Goal: Task Accomplishment & Management: Use online tool/utility

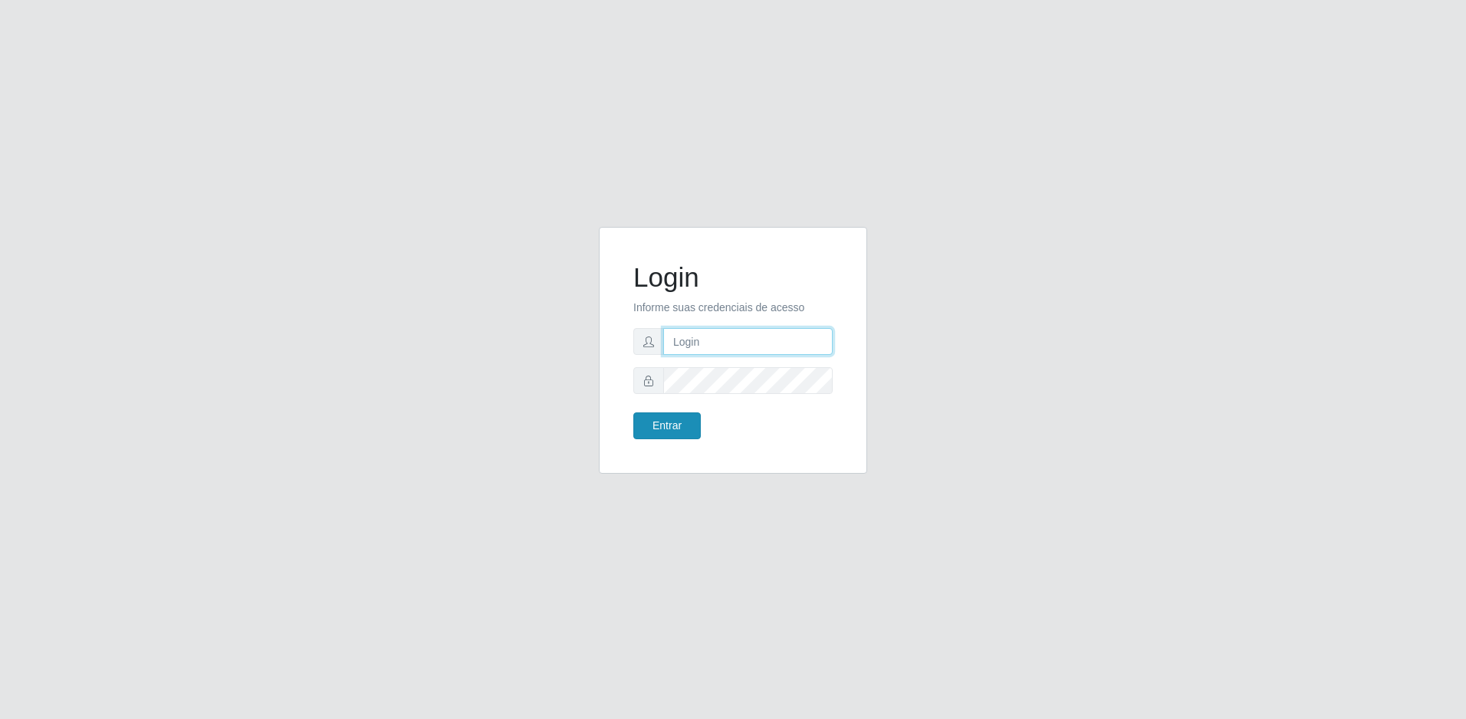
type input "[EMAIL_ADDRESS][DOMAIN_NAME]"
click at [671, 419] on button "Entrar" at bounding box center [666, 426] width 67 height 27
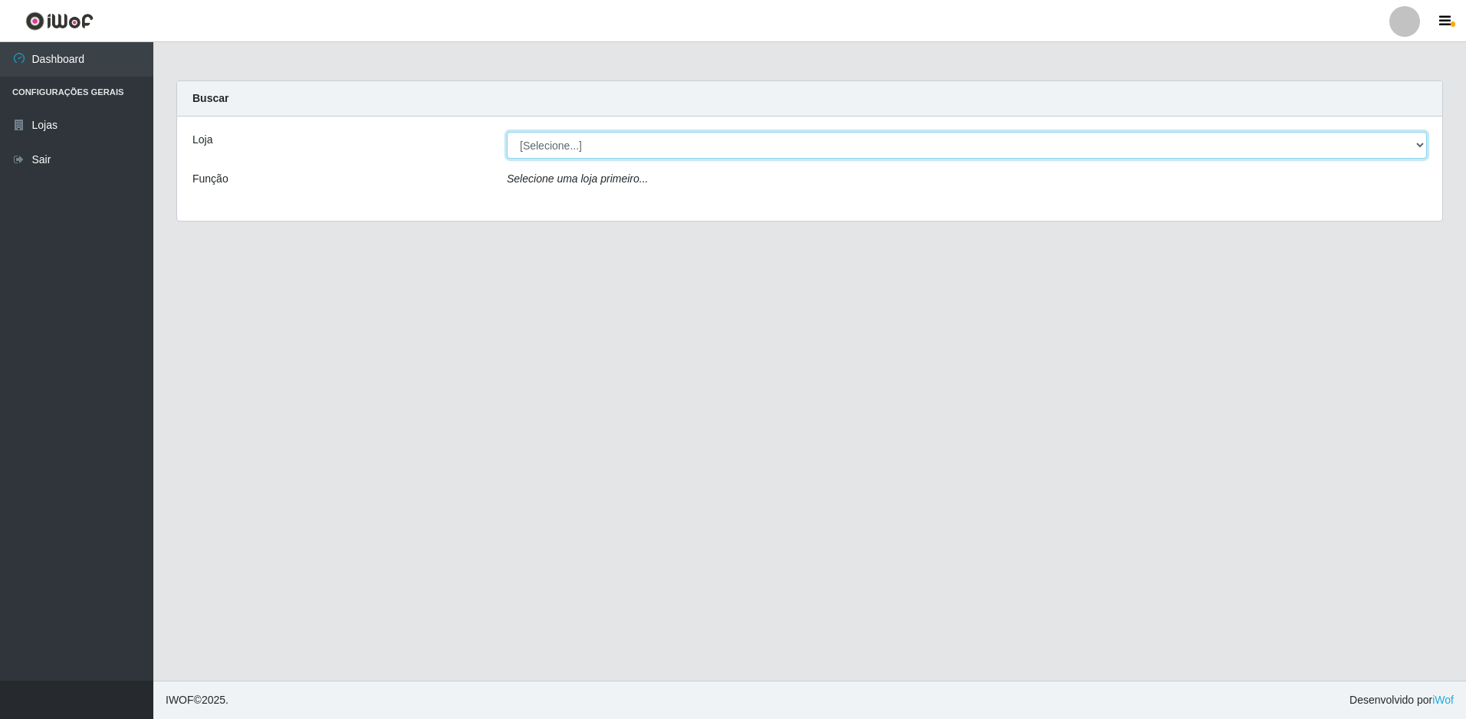
click at [765, 145] on select "[Selecione...] Extrabom - Loja 57 Anchieta" at bounding box center [967, 145] width 920 height 27
select select "470"
click at [507, 132] on select "[Selecione...] Extrabom - Loja 57 Anchieta" at bounding box center [967, 145] width 920 height 27
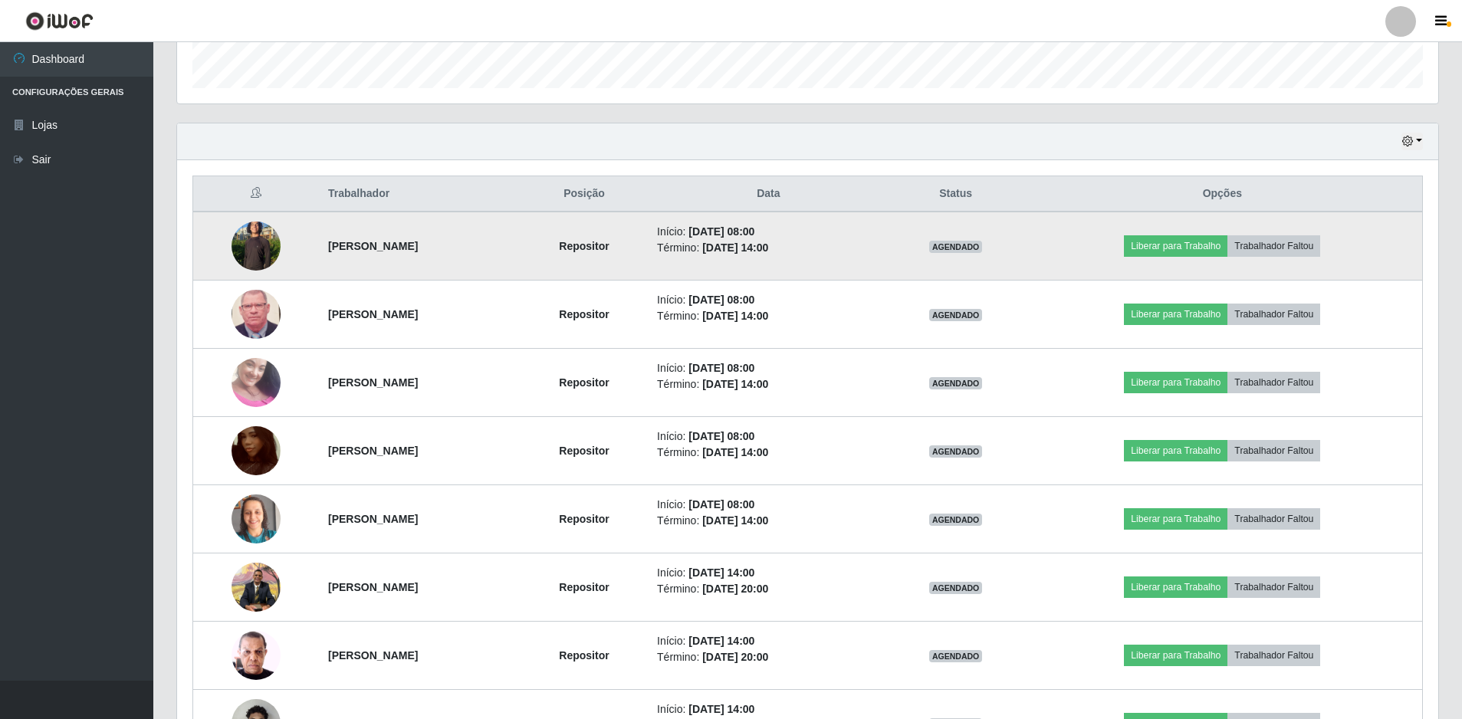
scroll to position [537, 0]
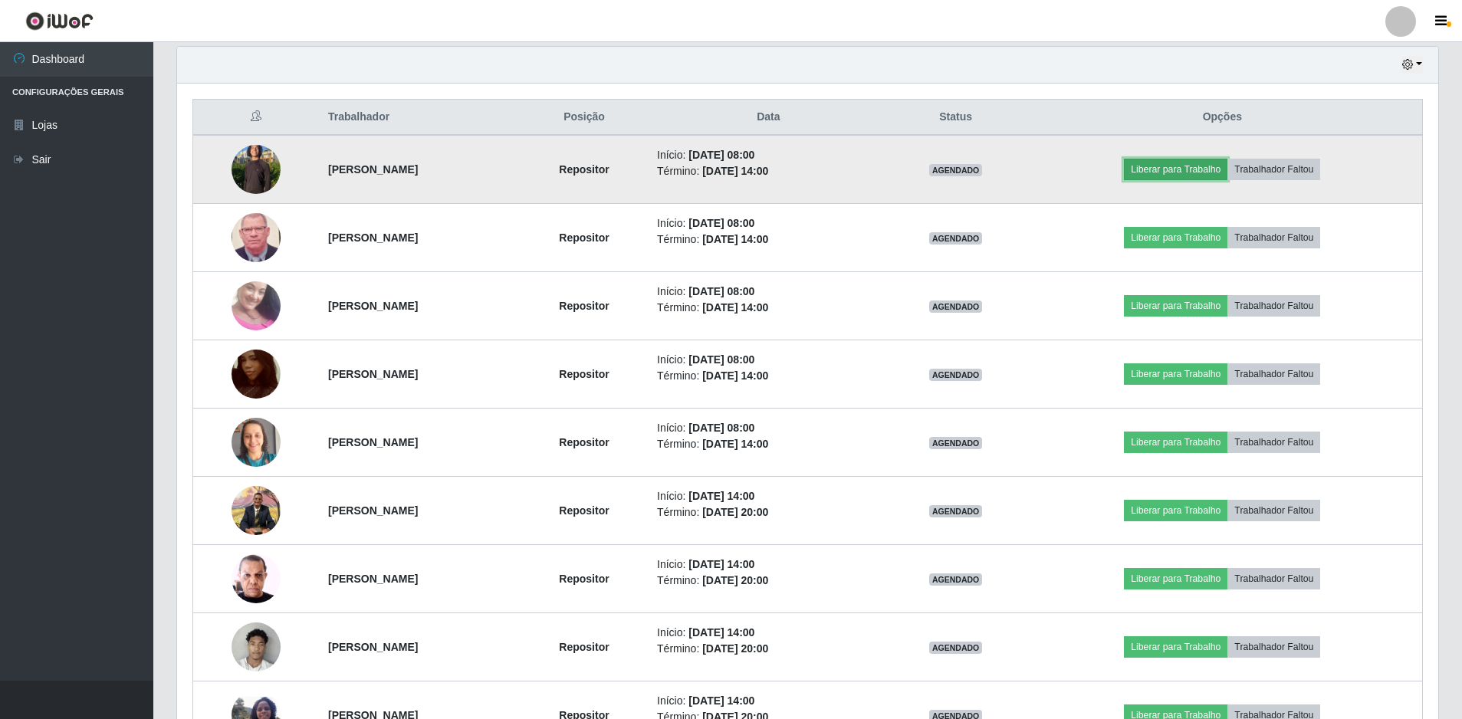
click at [1199, 169] on button "Liberar para Trabalho" at bounding box center [1176, 169] width 104 height 21
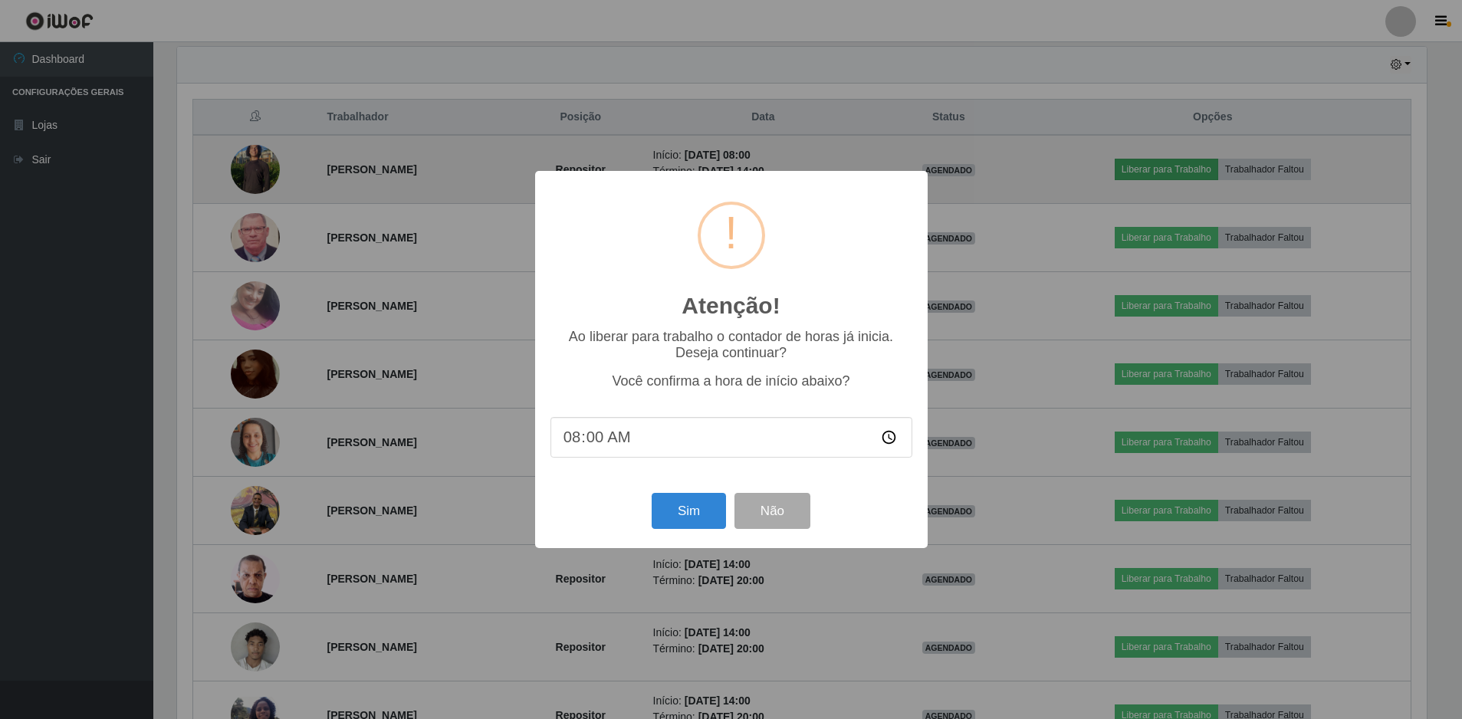
scroll to position [318, 1254]
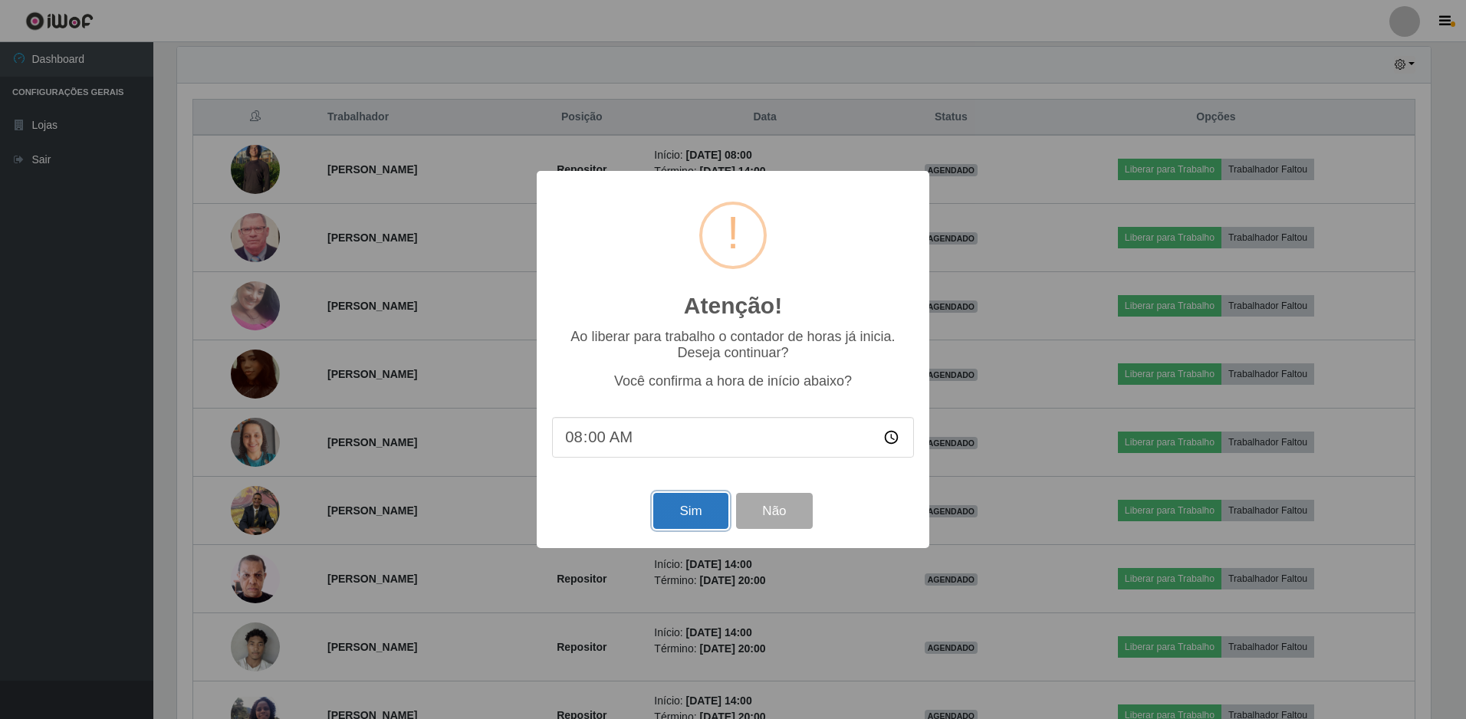
click at [690, 508] on button "Sim" at bounding box center [690, 511] width 74 height 36
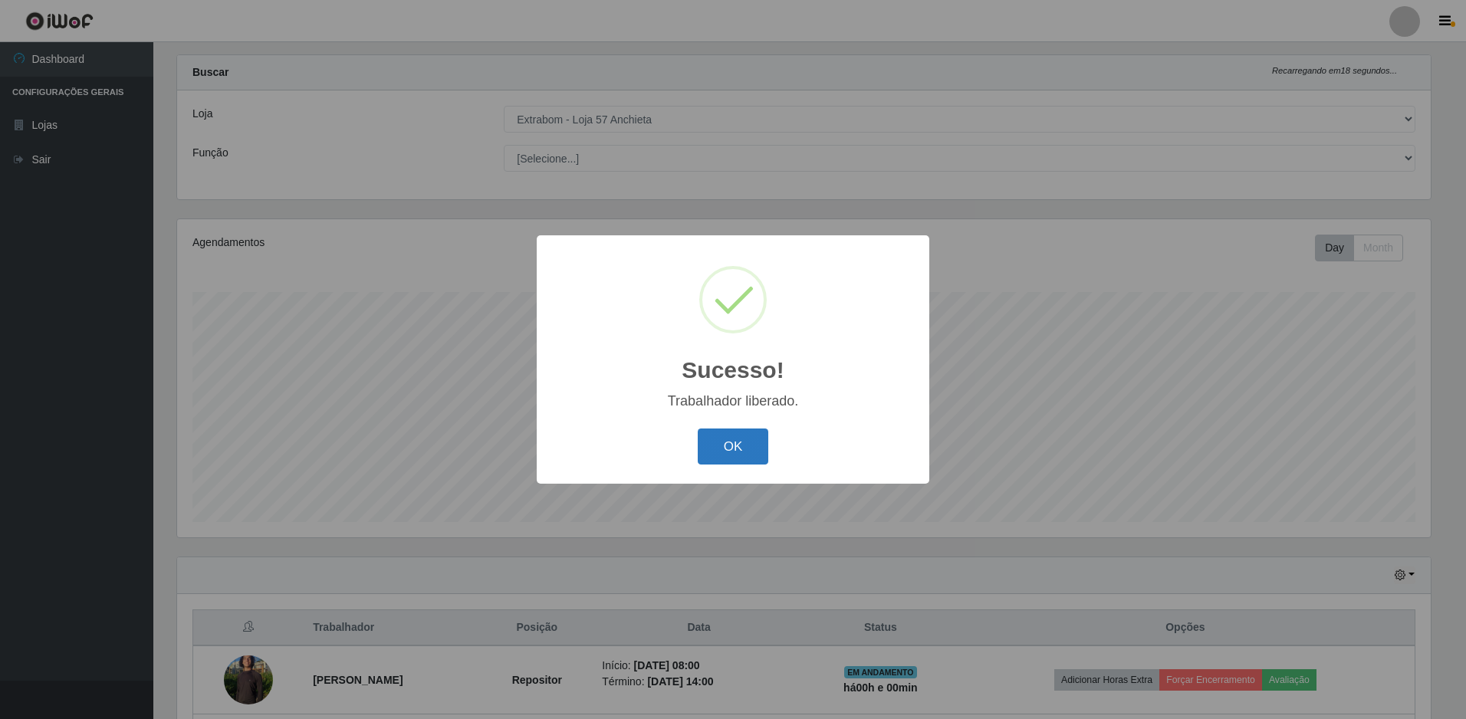
click at [748, 436] on button "OK" at bounding box center [733, 447] width 71 height 36
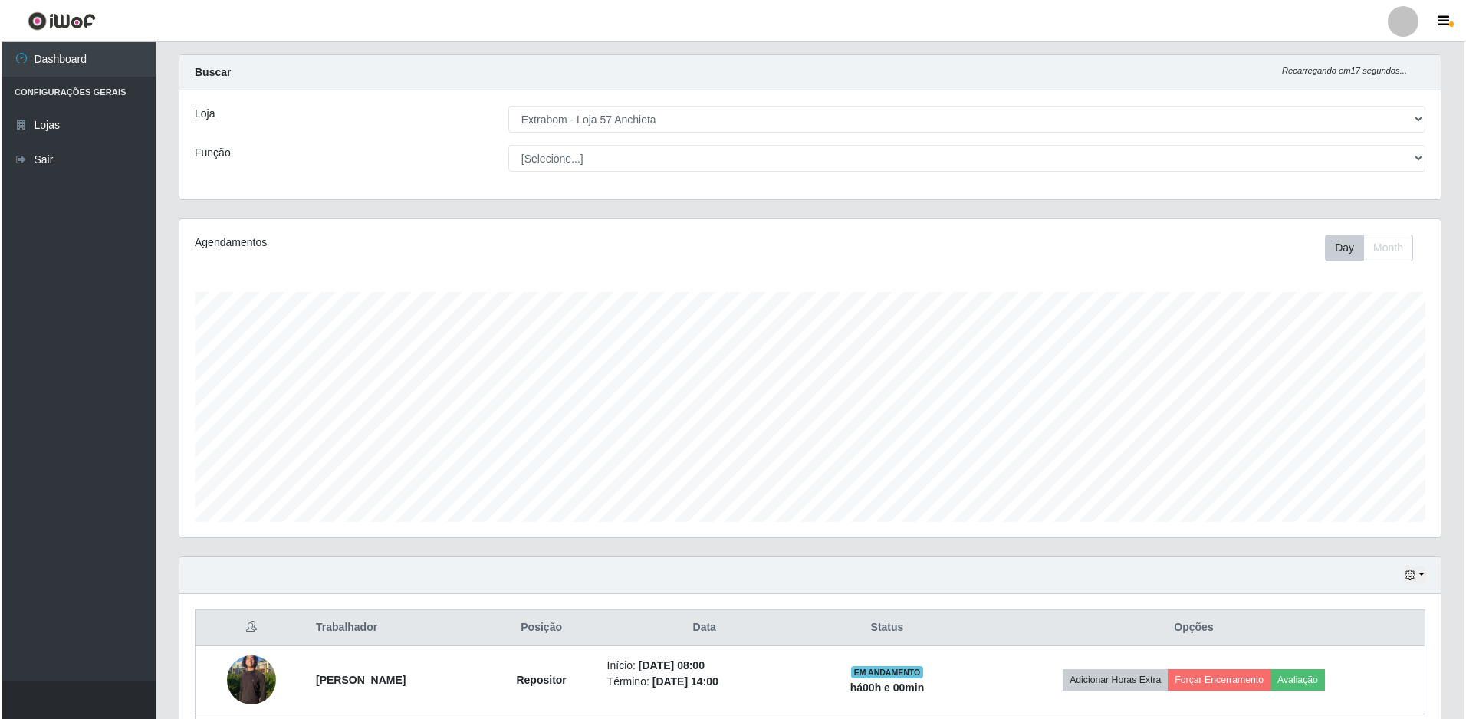
scroll to position [256, 0]
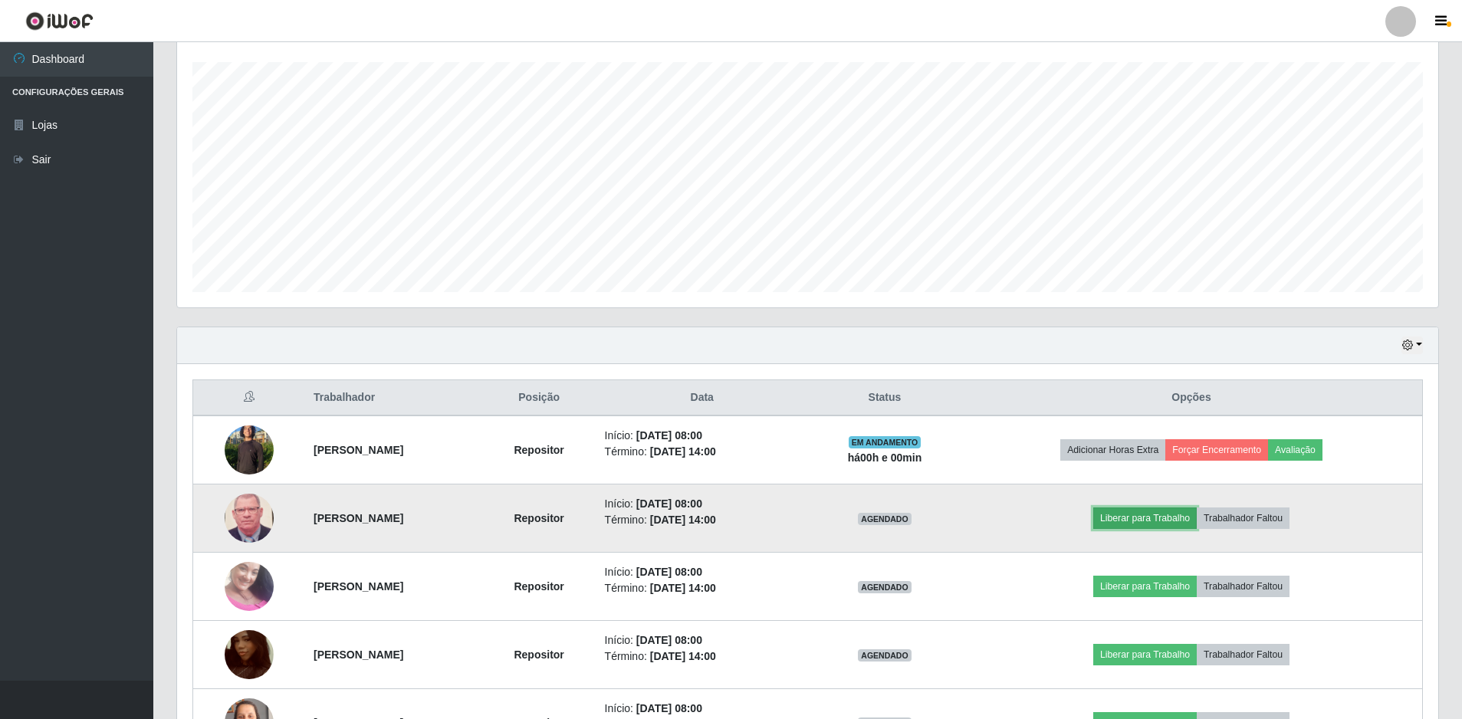
click at [1131, 517] on button "Liberar para Trabalho" at bounding box center [1146, 518] width 104 height 21
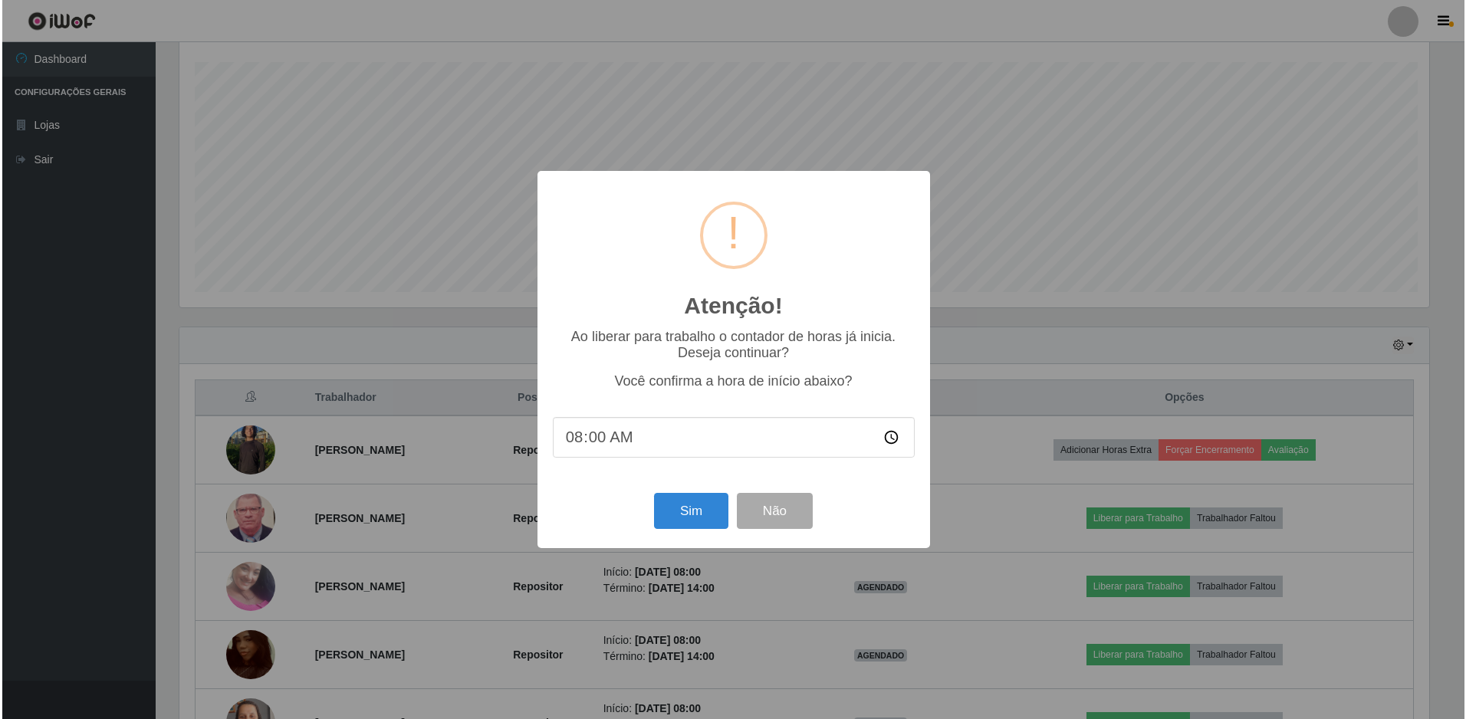
scroll to position [318, 1254]
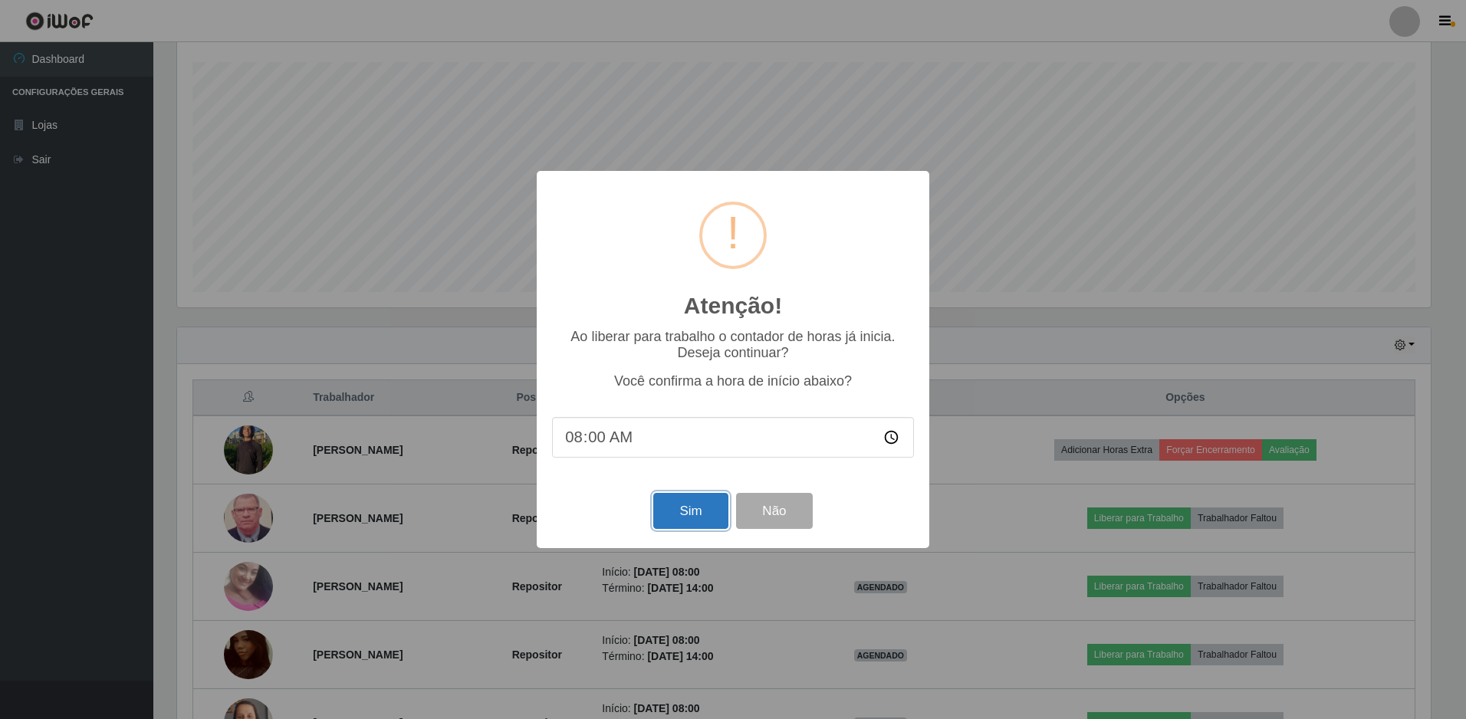
click at [689, 527] on button "Sim" at bounding box center [690, 511] width 74 height 36
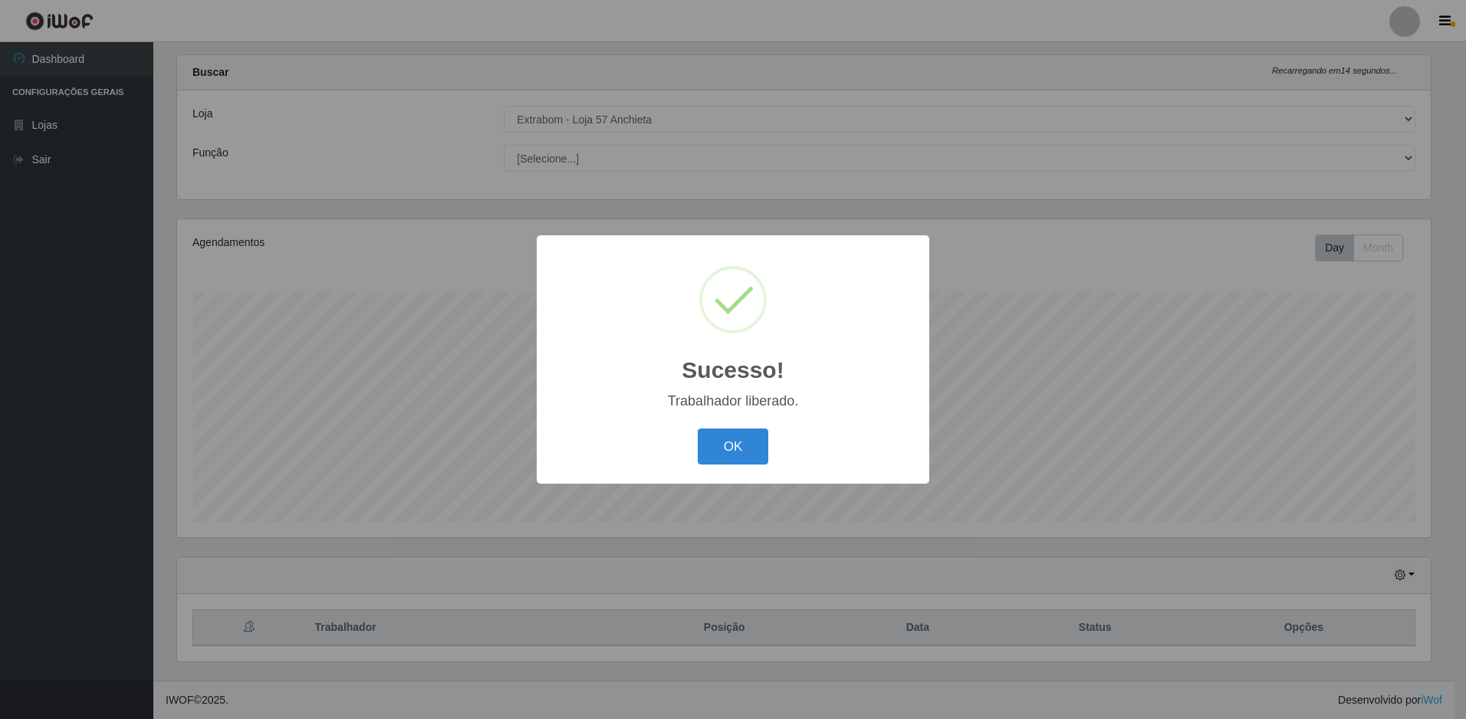
scroll to position [766550, 765614]
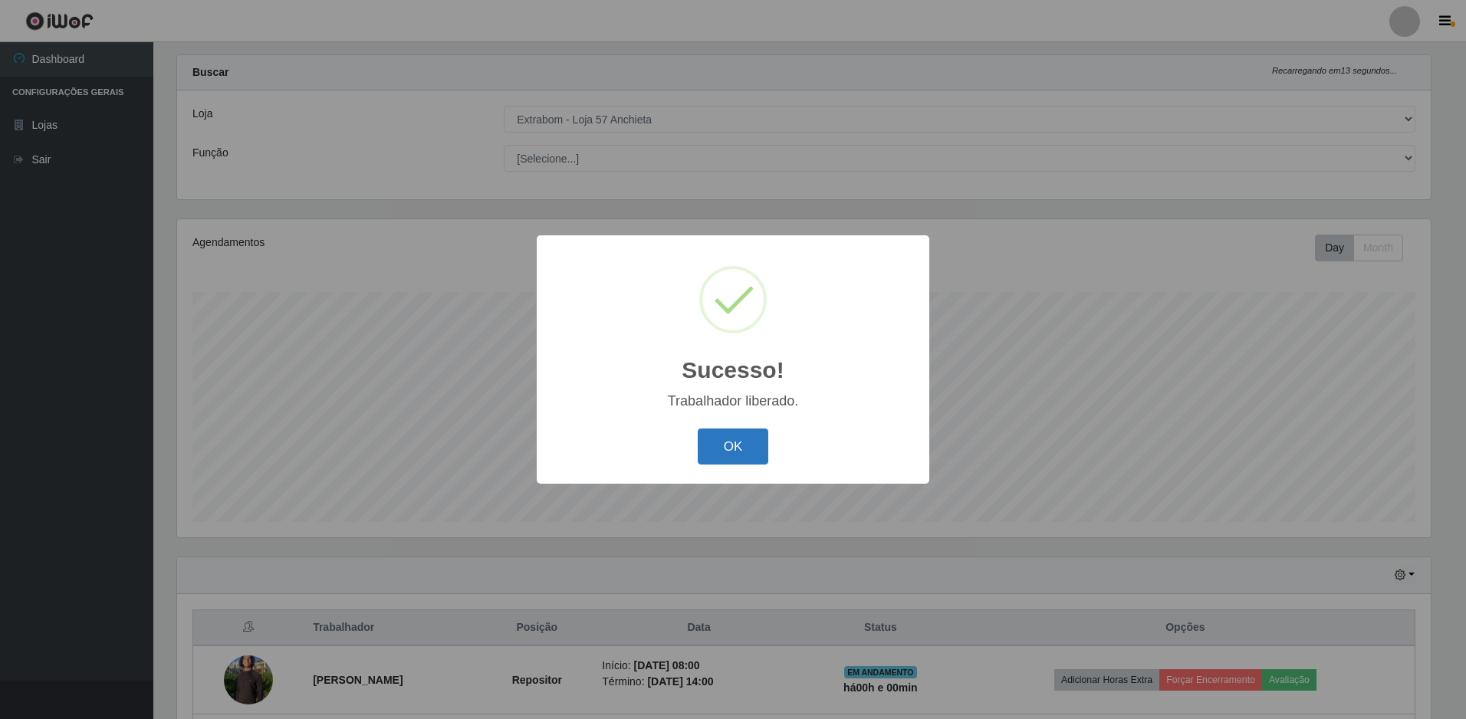
click at [738, 449] on button "OK" at bounding box center [733, 447] width 71 height 36
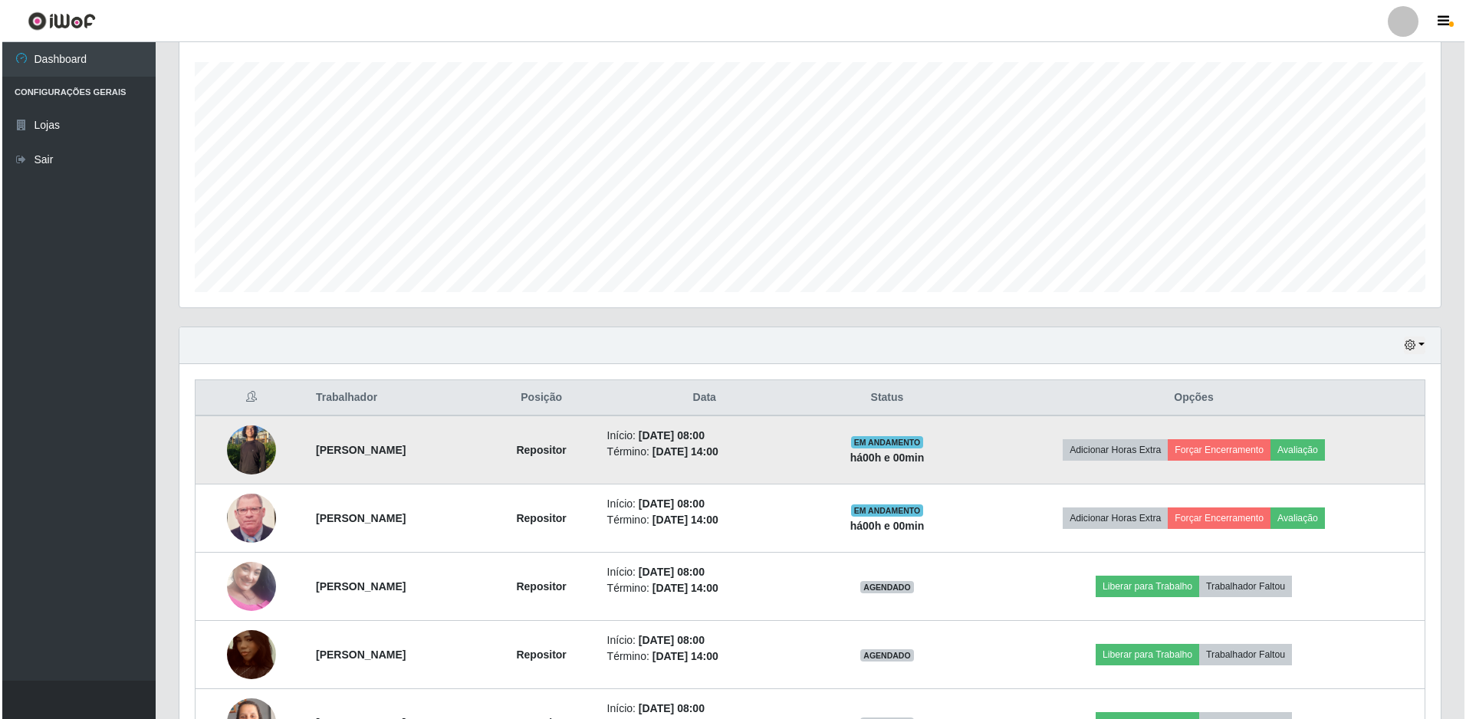
scroll to position [333, 0]
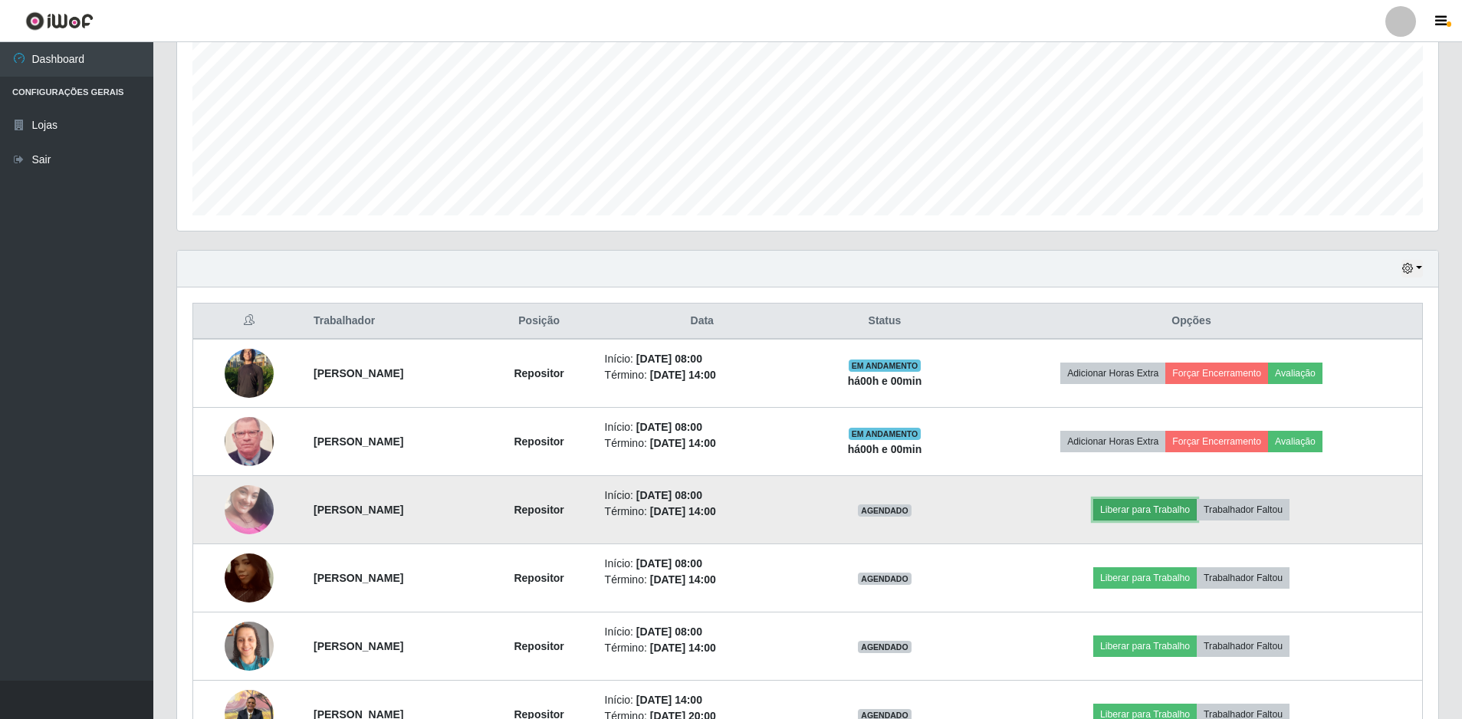
click at [1154, 505] on button "Liberar para Trabalho" at bounding box center [1146, 509] width 104 height 21
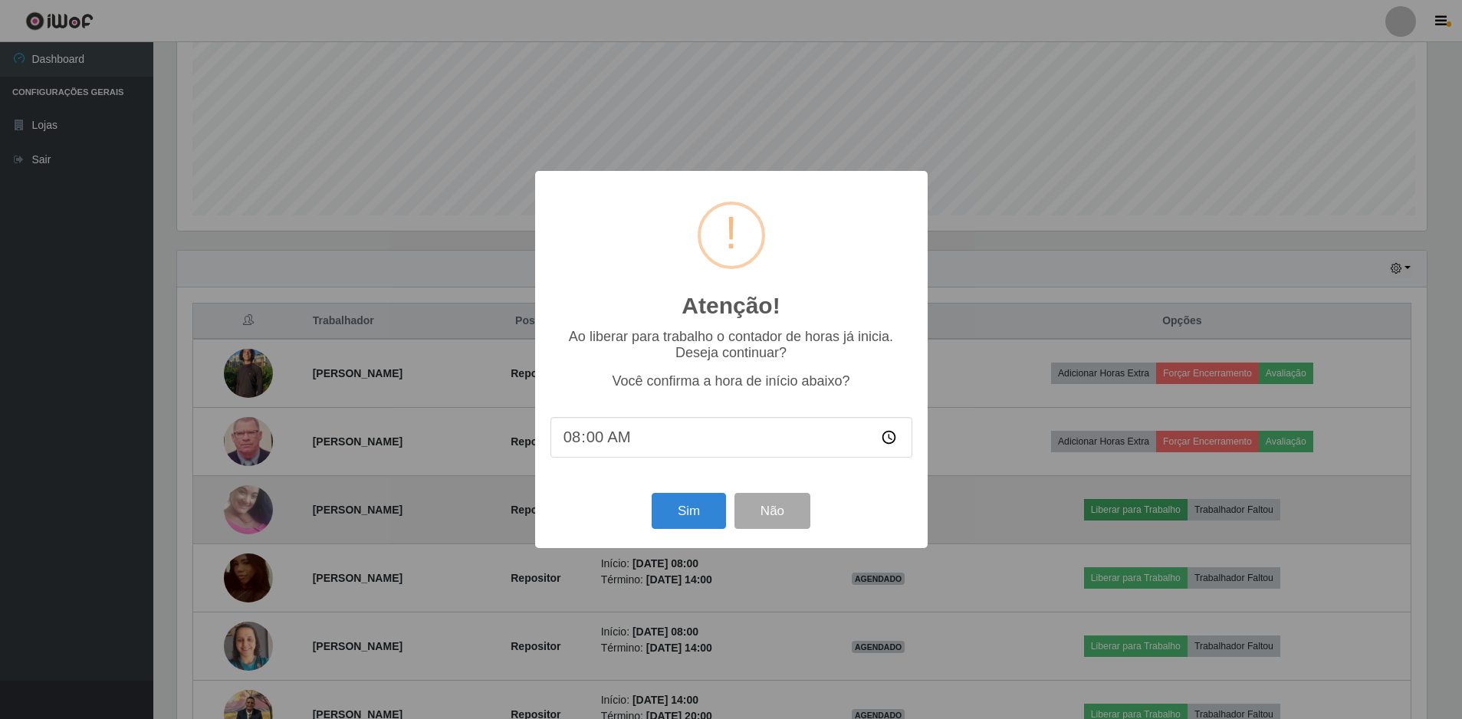
scroll to position [318, 1254]
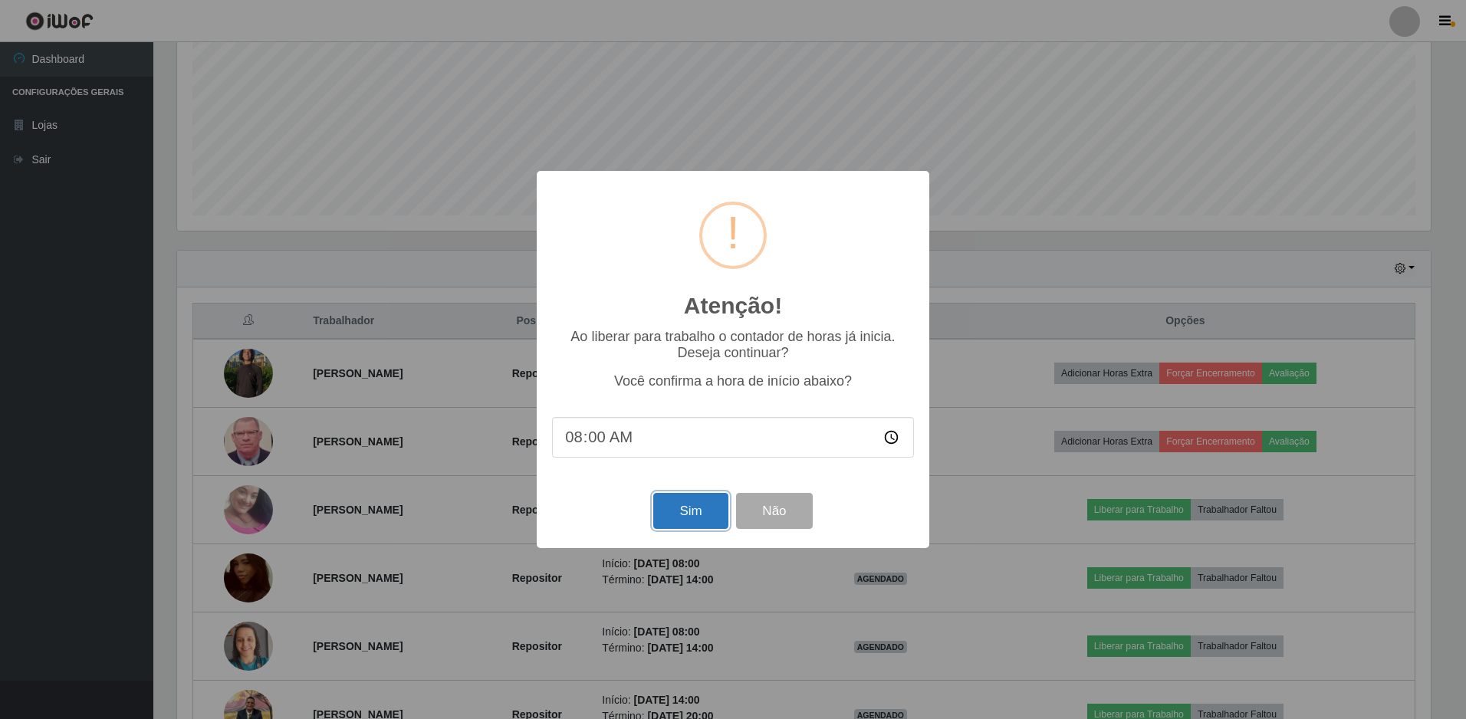
click at [710, 515] on button "Sim" at bounding box center [690, 511] width 74 height 36
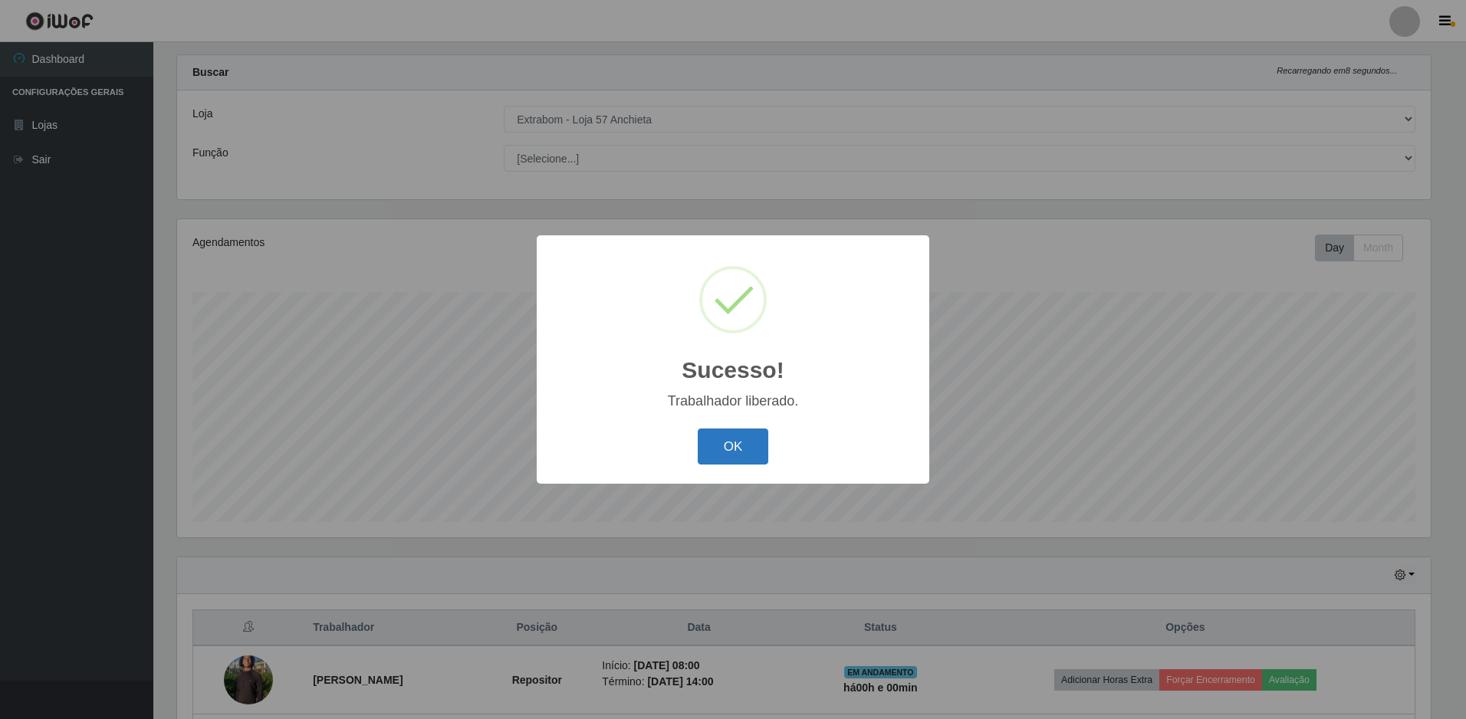
click at [732, 451] on button "OK" at bounding box center [733, 447] width 71 height 36
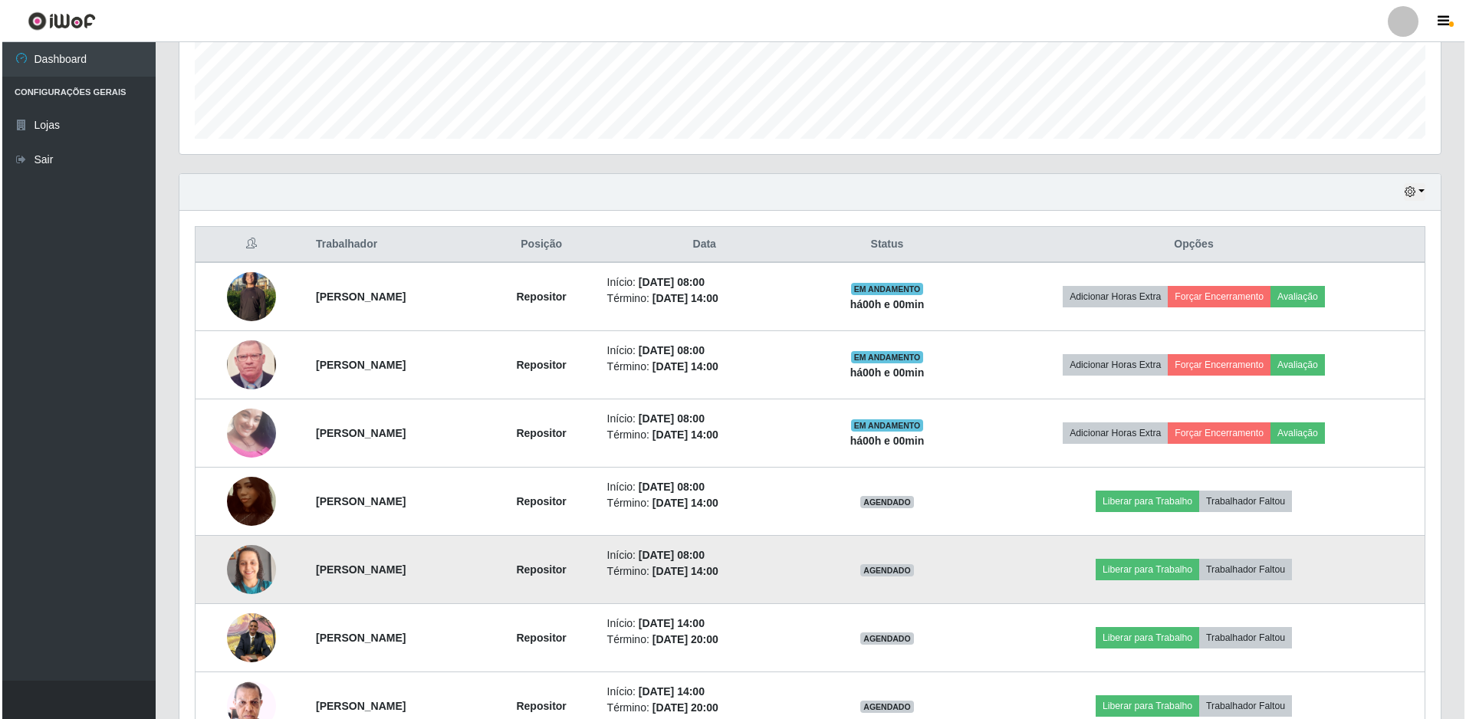
scroll to position [486, 0]
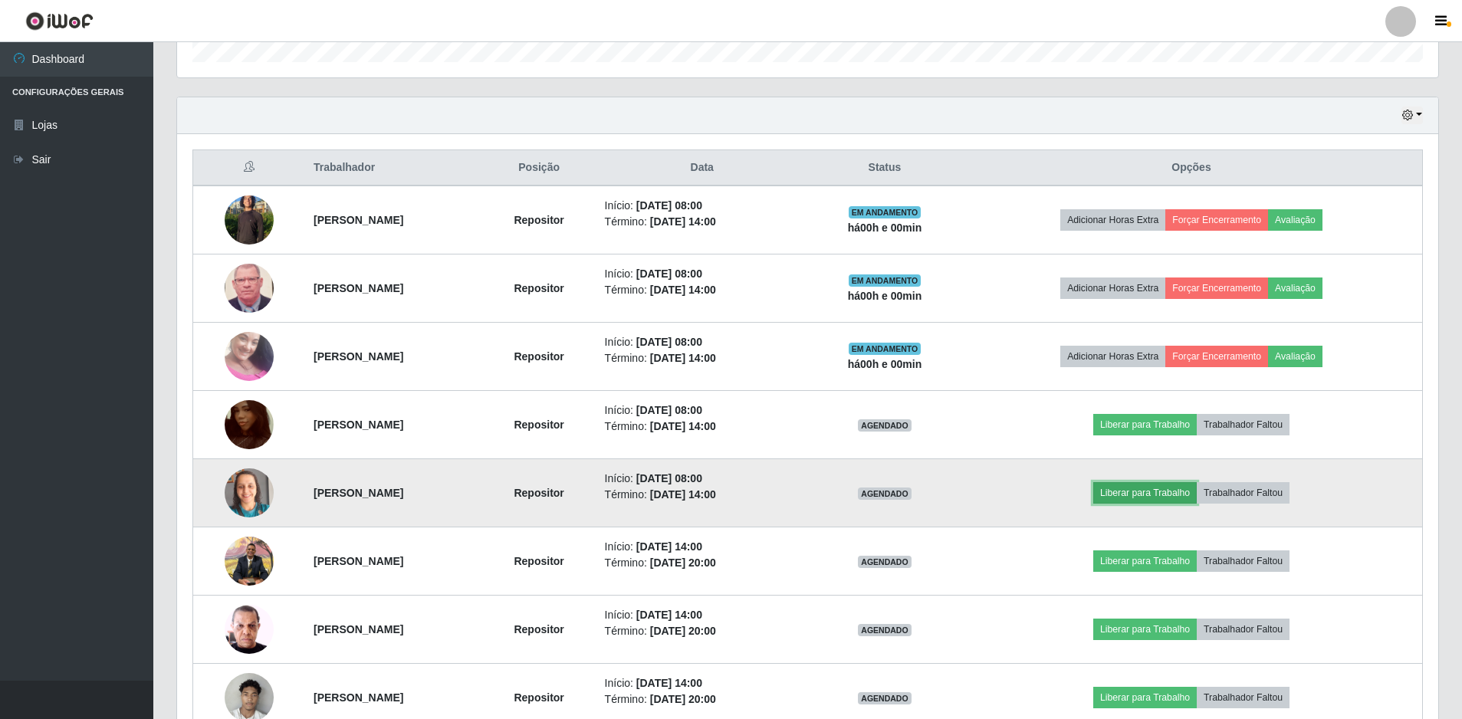
click at [1141, 492] on button "Liberar para Trabalho" at bounding box center [1146, 492] width 104 height 21
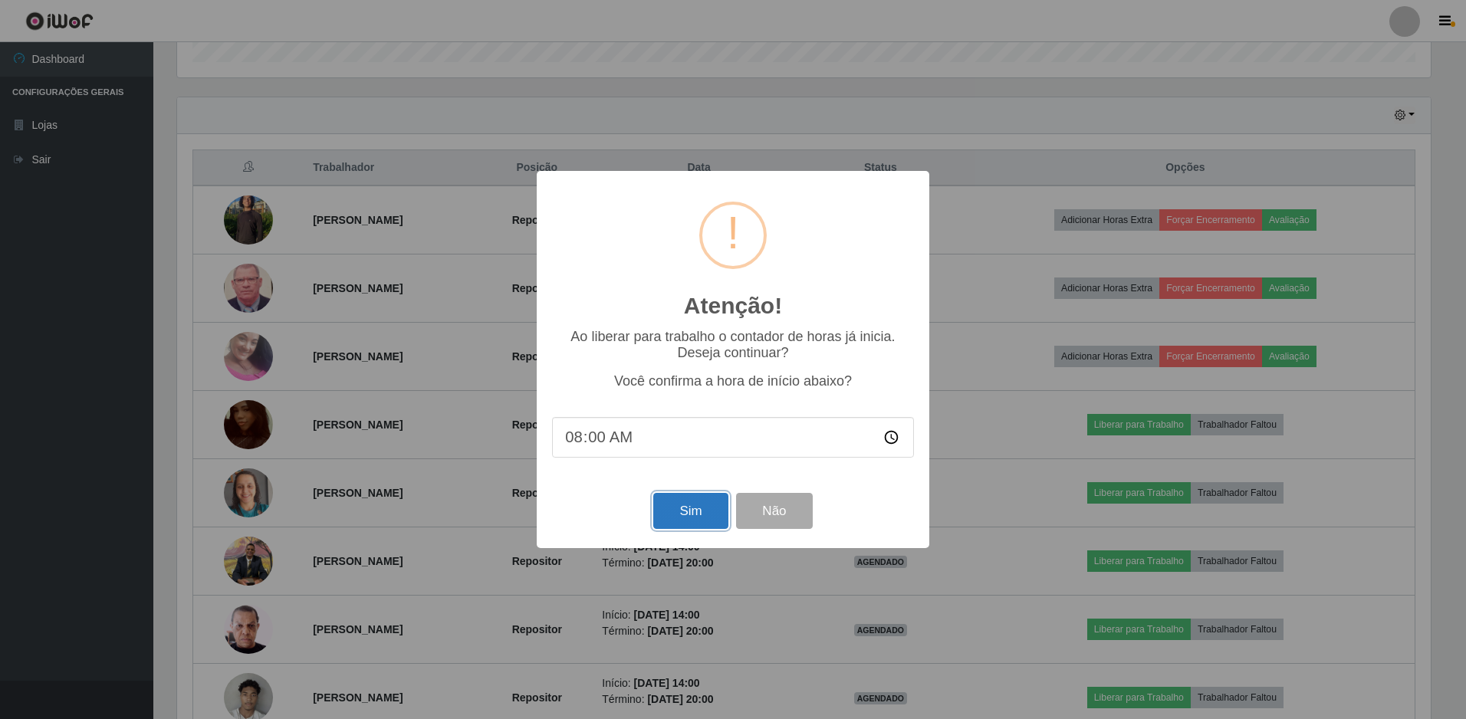
click at [689, 511] on button "Sim" at bounding box center [690, 511] width 74 height 36
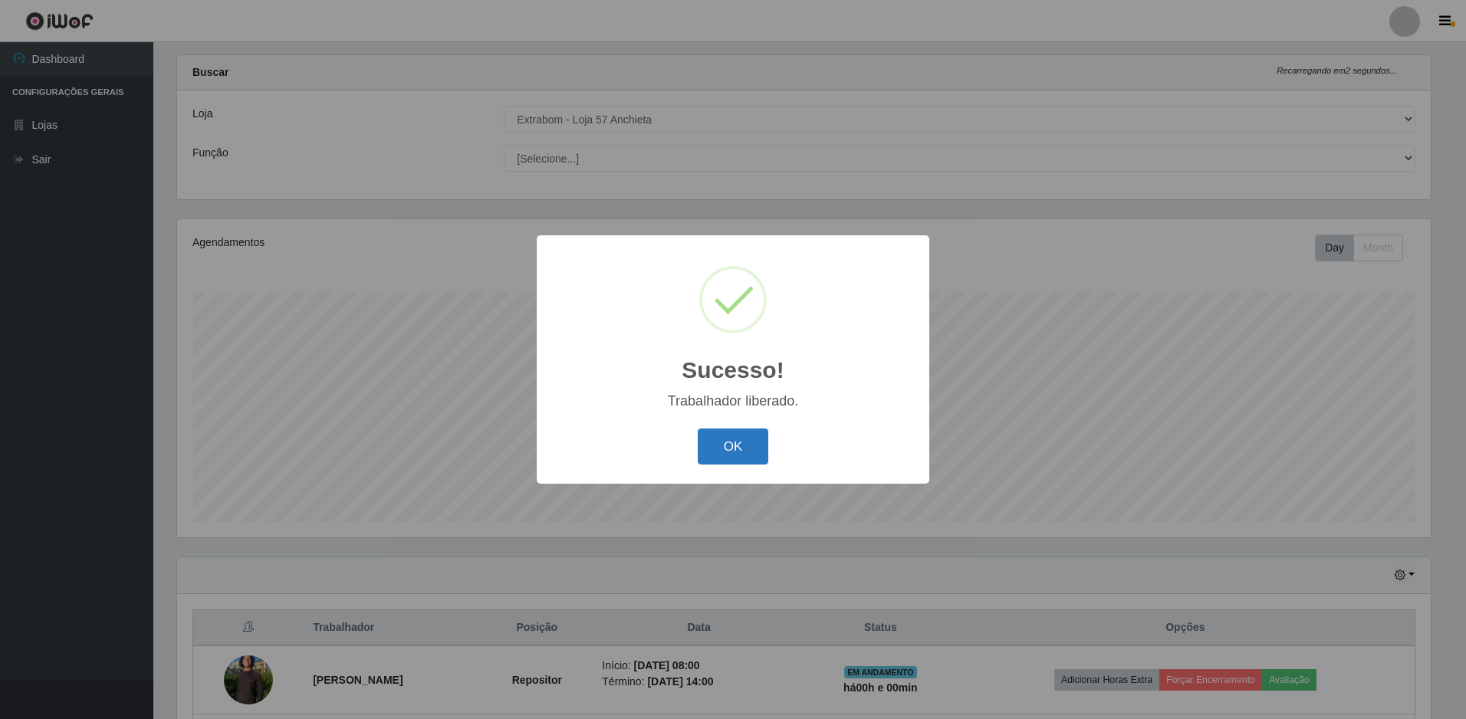
click at [717, 438] on button "OK" at bounding box center [733, 447] width 71 height 36
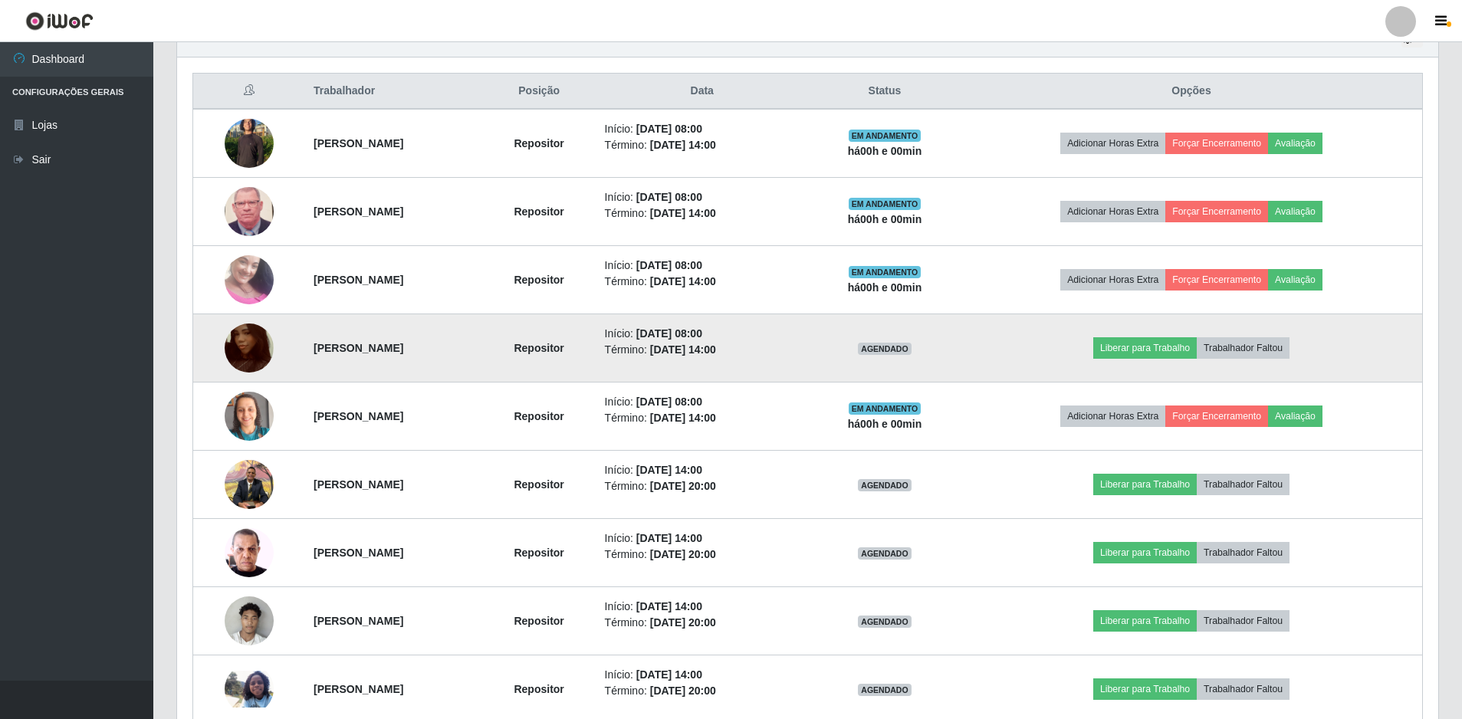
click at [246, 354] on img at bounding box center [249, 348] width 49 height 107
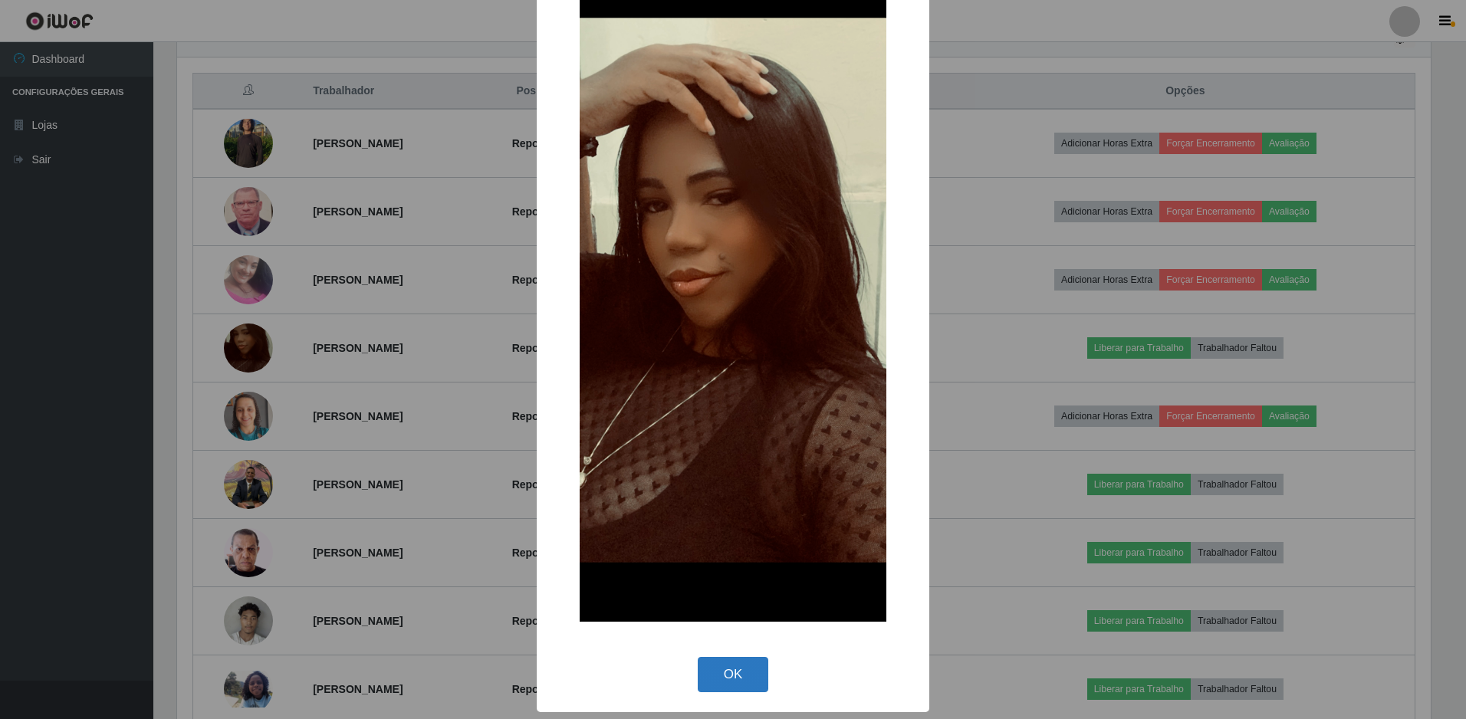
click at [710, 663] on button "OK" at bounding box center [733, 675] width 71 height 36
